Goal: Information Seeking & Learning: Learn about a topic

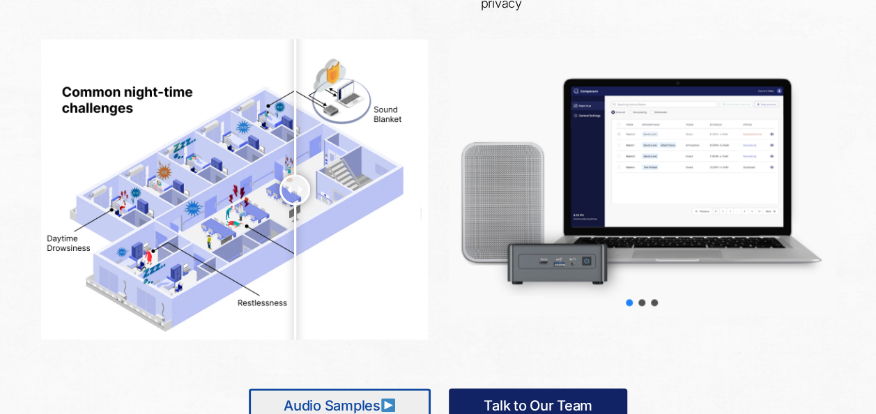
scroll to position [836, 0]
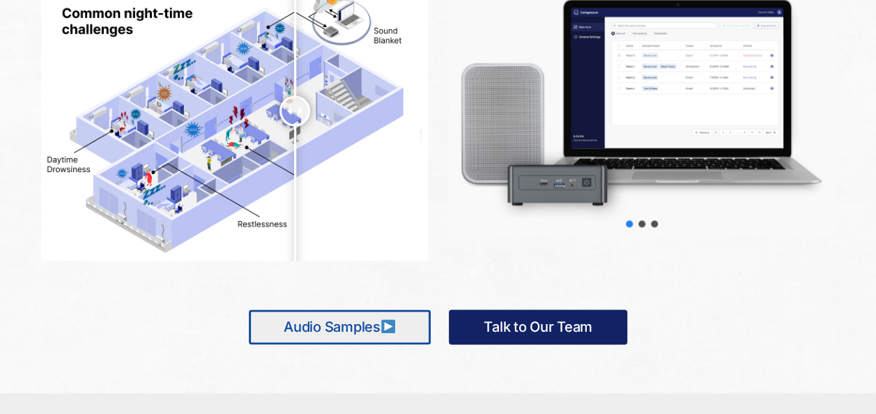
click at [322, 330] on link "Audio Samples" at bounding box center [340, 326] width 182 height 35
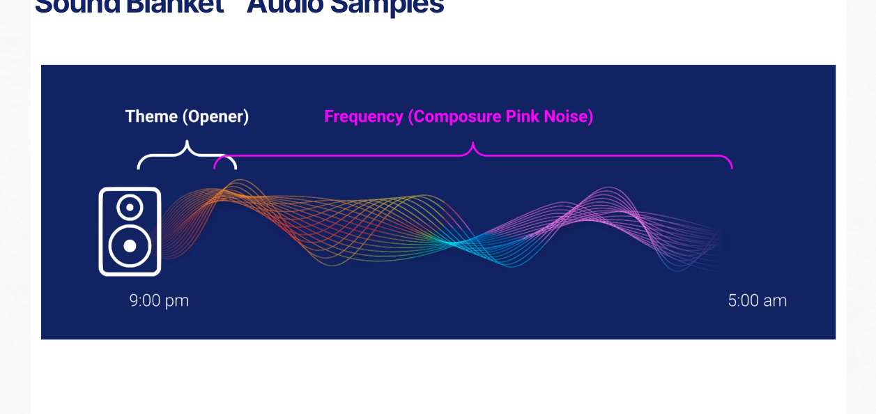
scroll to position [279, 0]
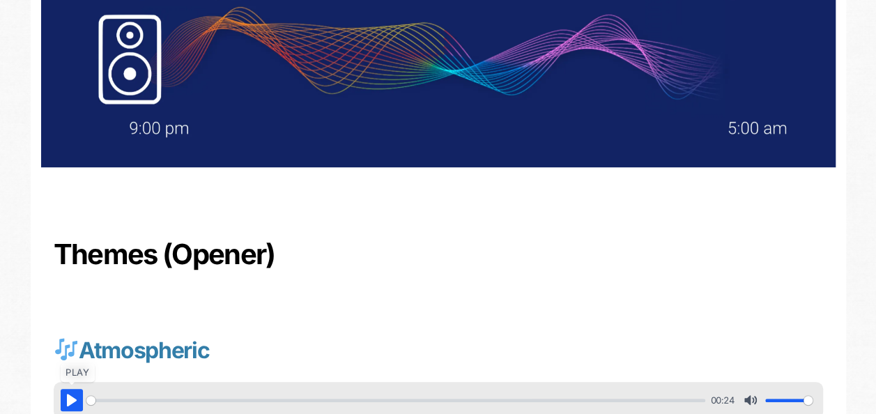
click at [70, 400] on button "Pause Play" at bounding box center [72, 400] width 22 height 22
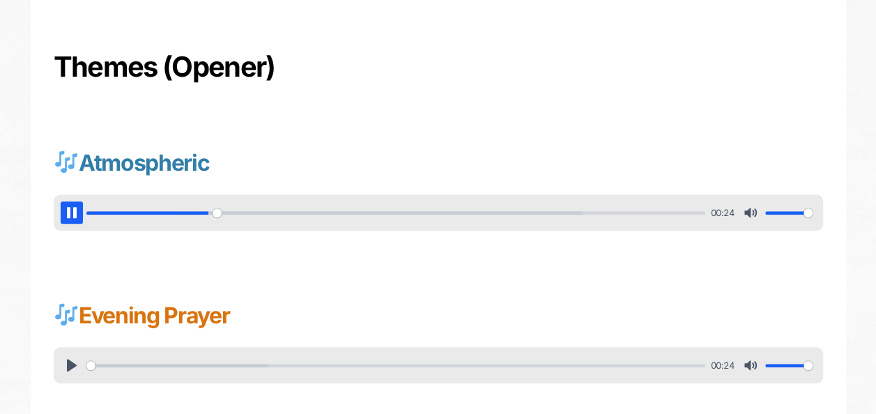
scroll to position [488, 0]
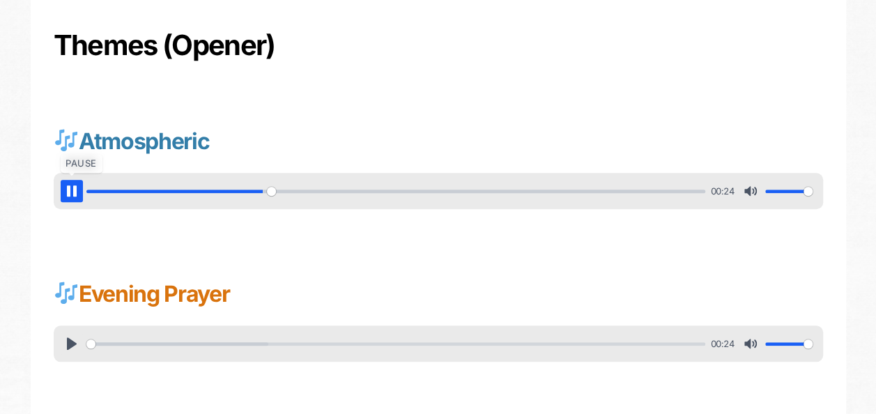
click at [69, 191] on button "Pause Play" at bounding box center [72, 191] width 22 height 22
type input "29.82"
click at [71, 343] on button "Pause Play" at bounding box center [72, 343] width 22 height 22
click at [72, 341] on button "Pause Play" at bounding box center [72, 343] width 22 height 22
type input "15.4"
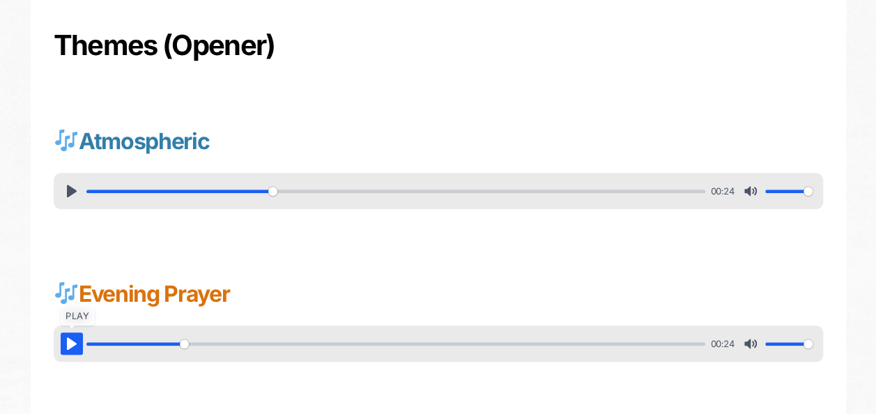
scroll to position [627, 0]
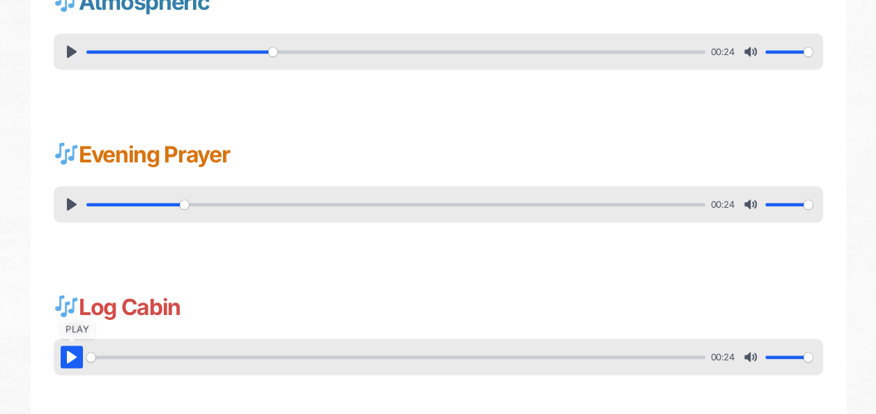
click at [67, 355] on button "Pause Play" at bounding box center [72, 357] width 22 height 22
click at [67, 354] on button "Pause Play" at bounding box center [72, 357] width 22 height 22
type input "15.86"
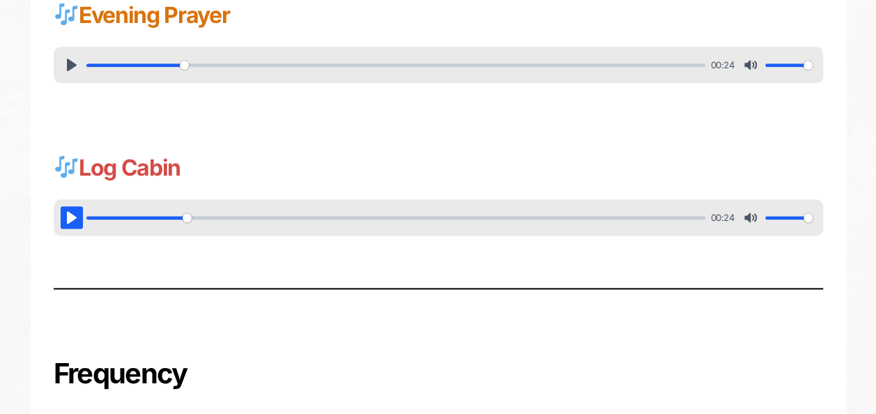
scroll to position [976, 0]
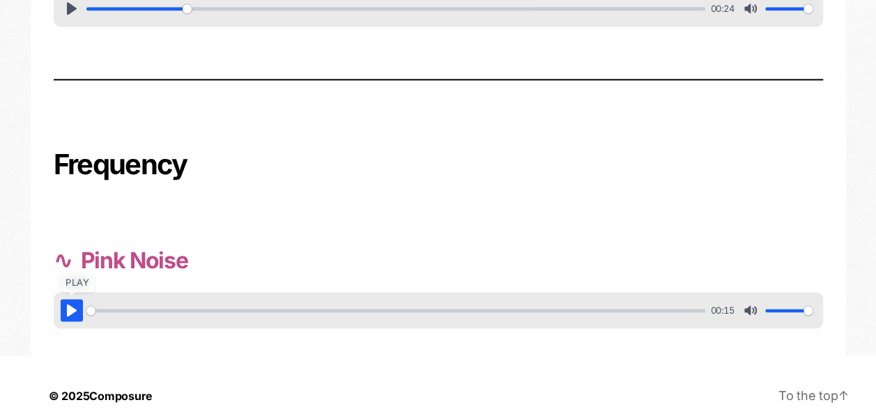
click at [71, 311] on button "Pause Play" at bounding box center [72, 310] width 22 height 22
click at [72, 311] on button "Pause Play" at bounding box center [72, 310] width 22 height 22
type input "13.4"
click at [803, 394] on link "To the top ↑ Up ↑" at bounding box center [813, 394] width 70 height 15
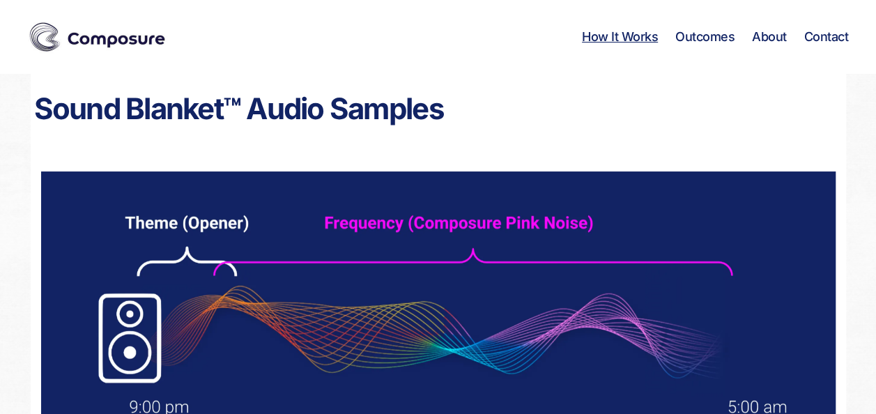
click at [621, 36] on link "How It Works" at bounding box center [620, 36] width 76 height 15
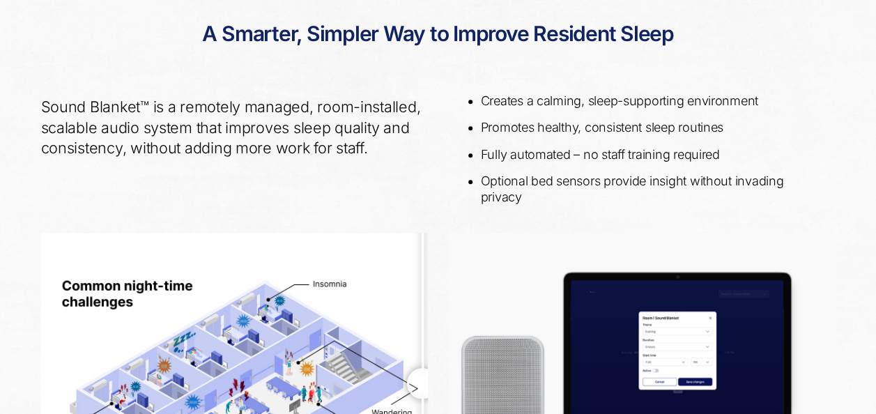
scroll to position [716, 0]
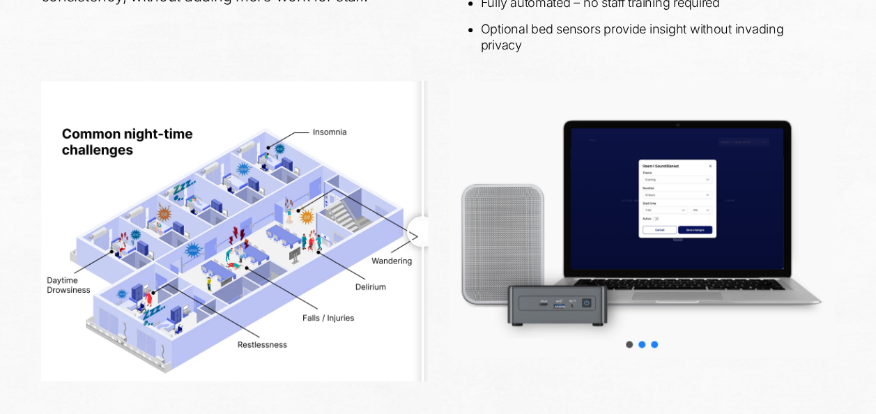
click at [641, 341] on div "slider-2" at bounding box center [641, 344] width 7 height 7
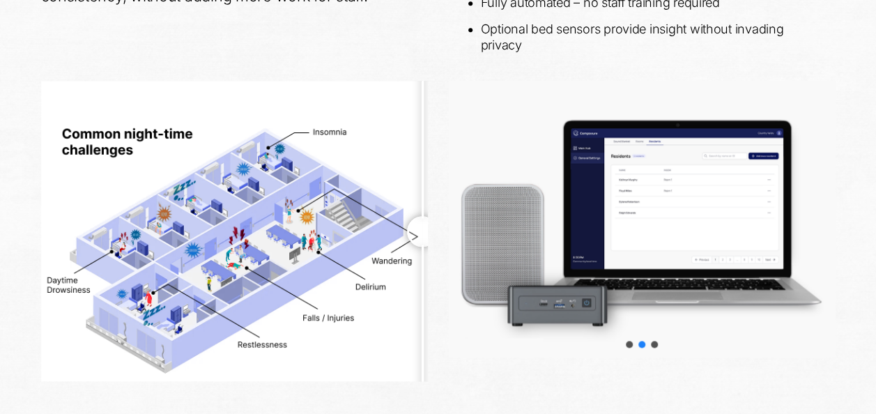
click at [627, 347] on div "Choose slide to display." at bounding box center [629, 344] width 13 height 13
click at [630, 346] on div "slider-1" at bounding box center [629, 344] width 7 height 7
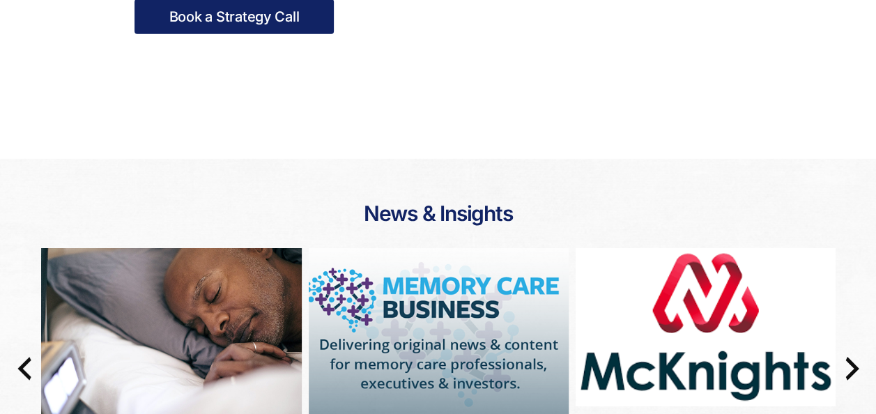
scroll to position [2179, 0]
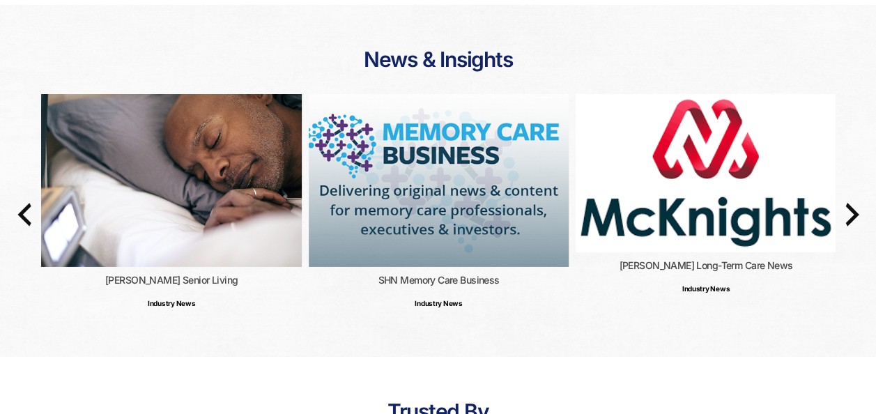
click at [460, 207] on img at bounding box center [439, 181] width 260 height 174
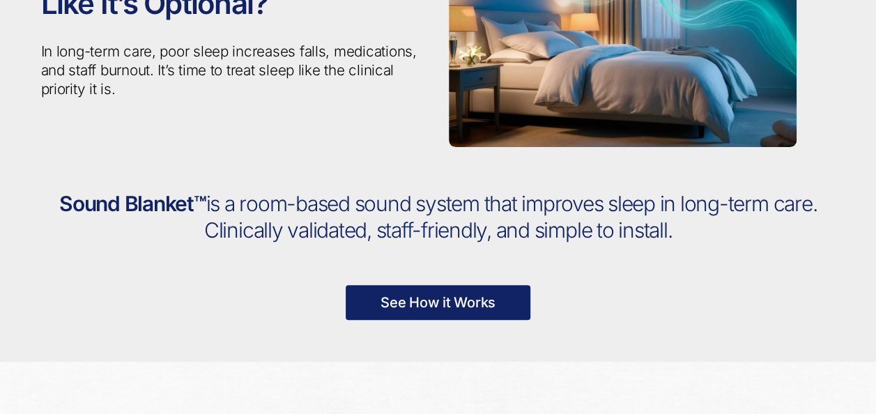
scroll to position [0, 0]
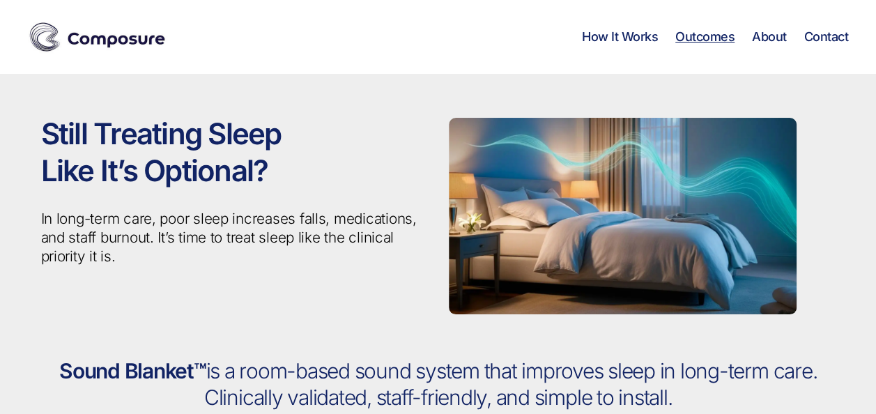
click at [697, 36] on link "Outcomes" at bounding box center [704, 36] width 59 height 15
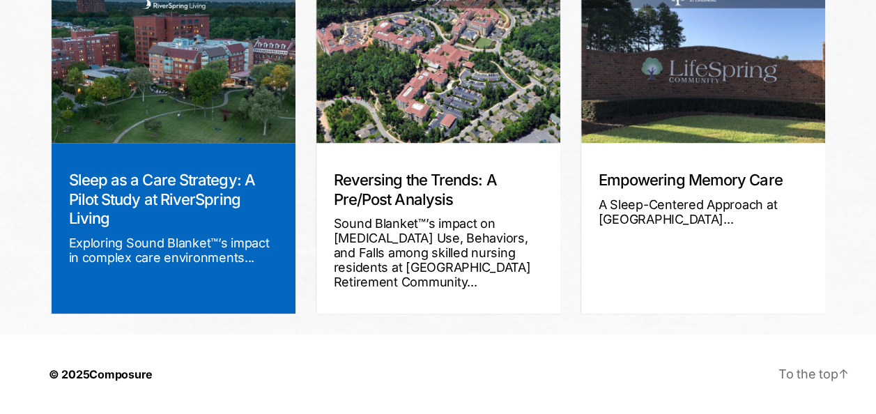
scroll to position [425, 0]
click at [210, 250] on div "Exploring Sound Blanket™’s impact in complex care environments..." at bounding box center [173, 250] width 209 height 29
click at [183, 132] on img at bounding box center [174, 61] width 244 height 162
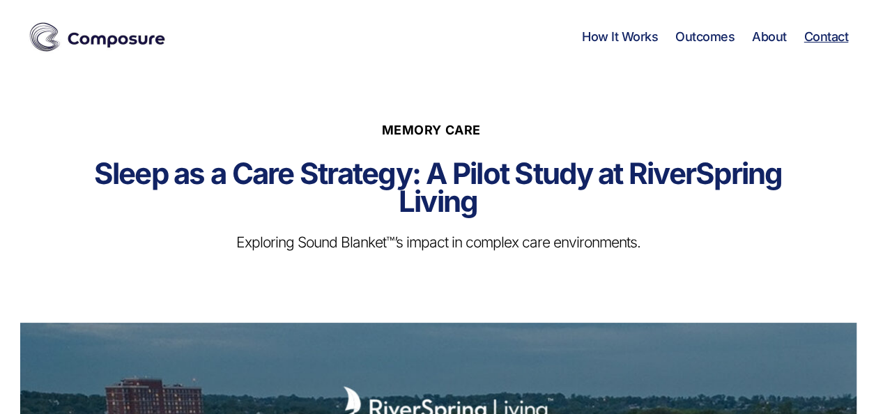
click at [816, 39] on link "Contact" at bounding box center [825, 36] width 45 height 15
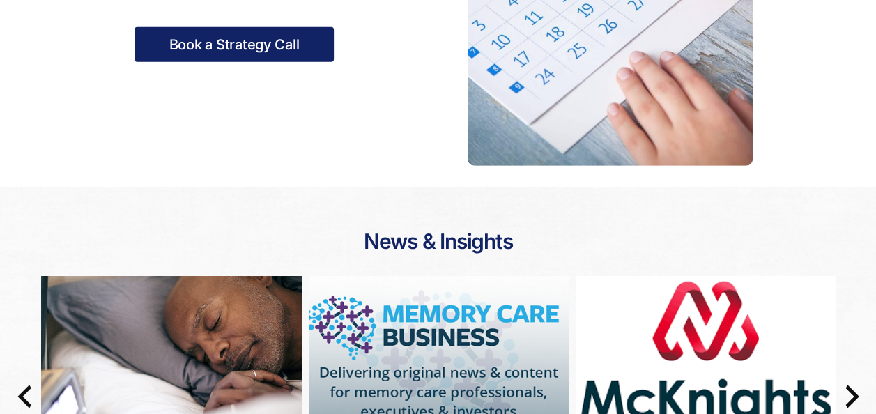
scroll to position [1987, 0]
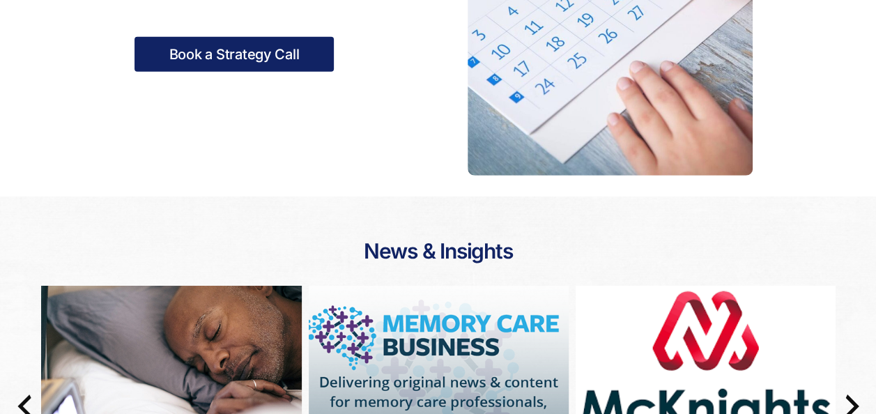
click at [223, 351] on img at bounding box center [171, 373] width 260 height 174
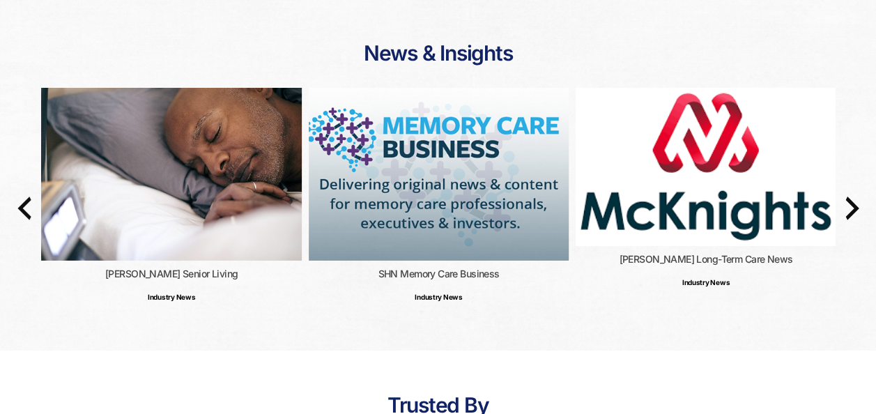
scroll to position [2190, 0]
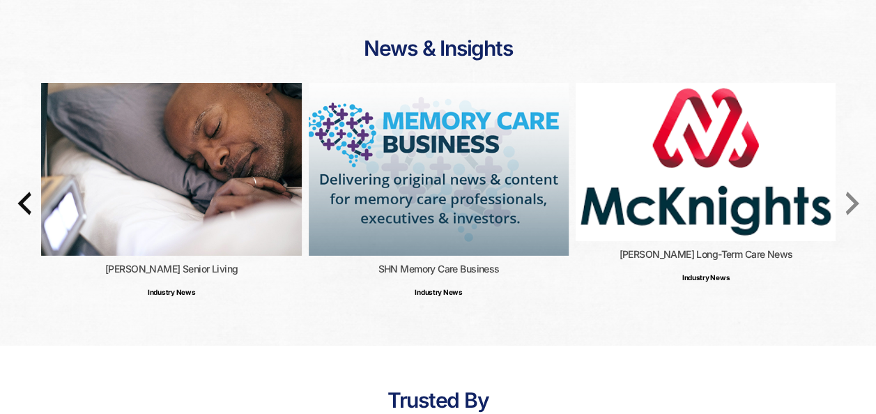
click at [854, 203] on icon "button" at bounding box center [851, 204] width 13 height 24
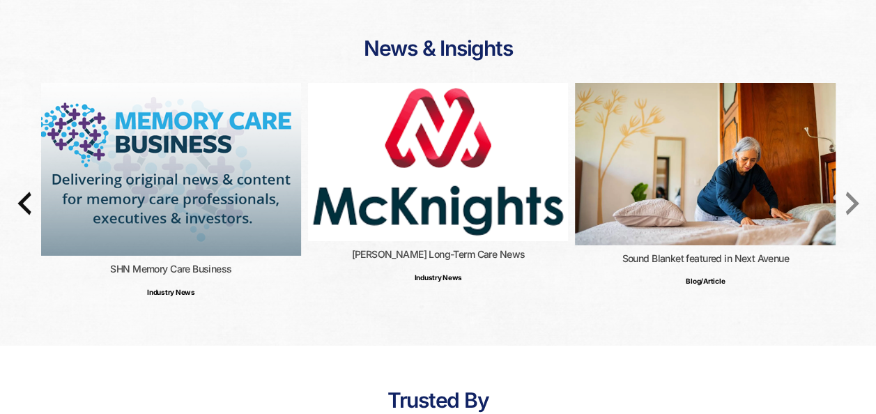
click at [853, 201] on icon "button" at bounding box center [851, 204] width 13 height 24
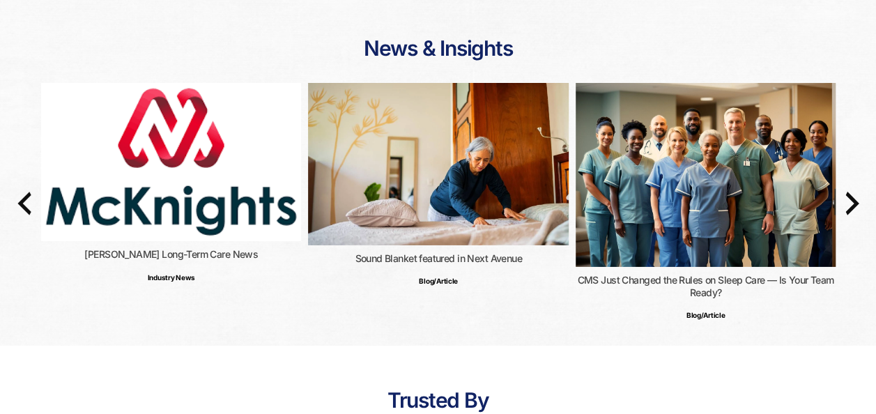
click at [461, 186] on img at bounding box center [438, 164] width 260 height 162
click at [850, 201] on icon "button" at bounding box center [852, 203] width 33 height 33
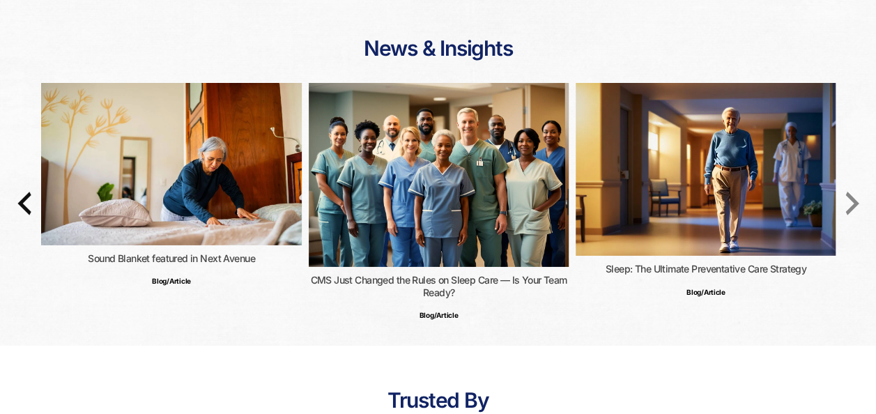
click at [851, 201] on icon "button" at bounding box center [852, 203] width 33 height 33
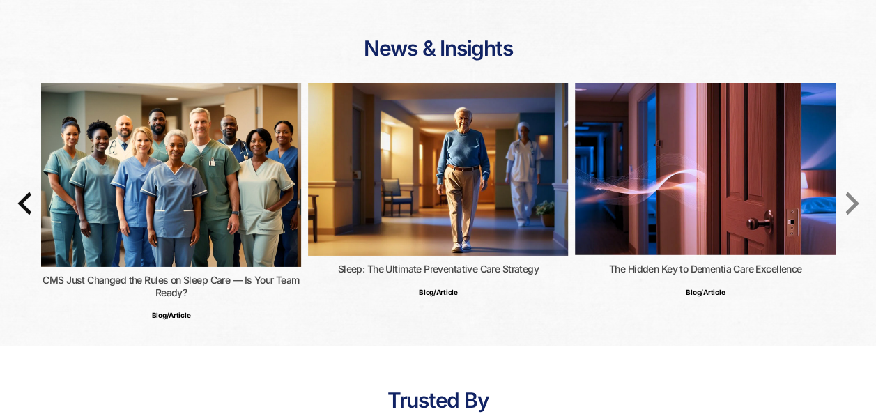
click at [854, 198] on icon "button" at bounding box center [852, 203] width 33 height 33
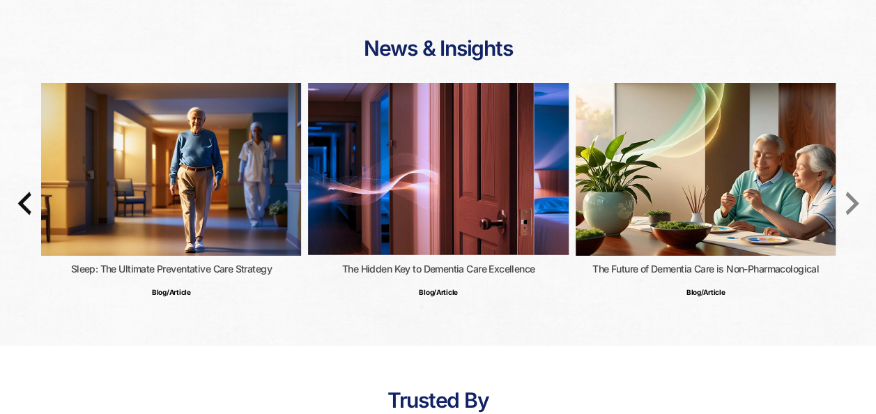
click at [854, 198] on icon "button" at bounding box center [852, 203] width 33 height 33
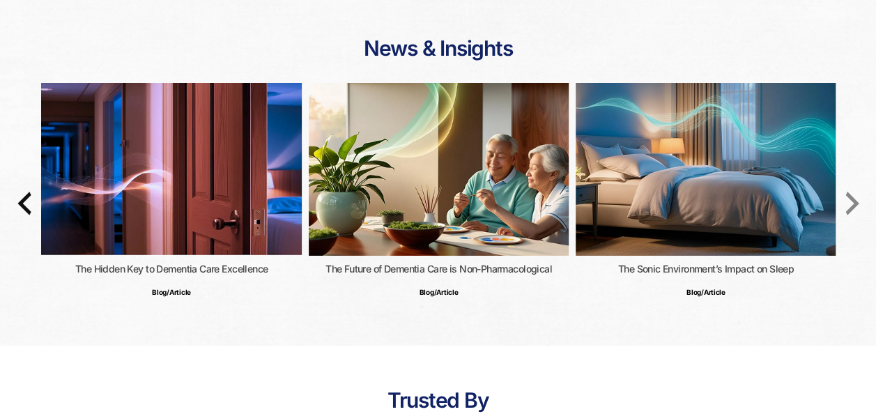
click at [855, 195] on icon "button" at bounding box center [852, 203] width 33 height 33
